Goal: Transaction & Acquisition: Download file/media

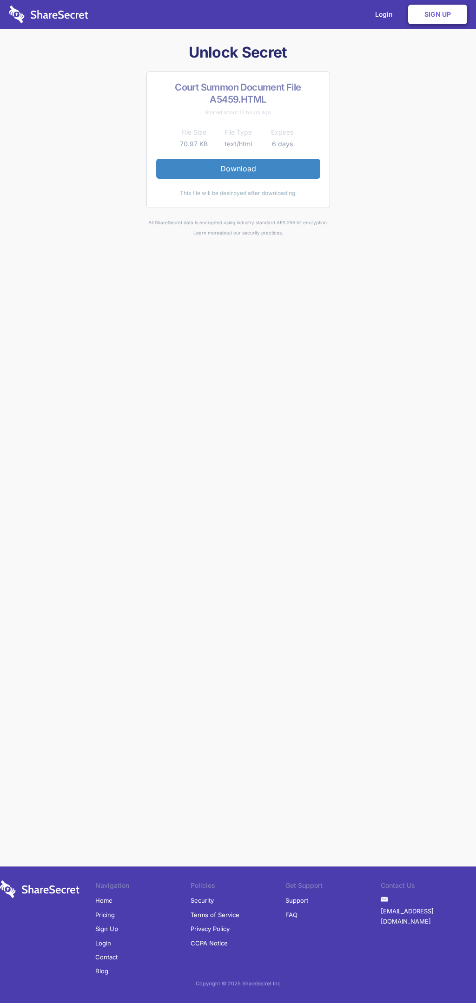
click at [238, 169] on link "Download" at bounding box center [238, 169] width 164 height 20
